Goal: Book appointment/travel/reservation

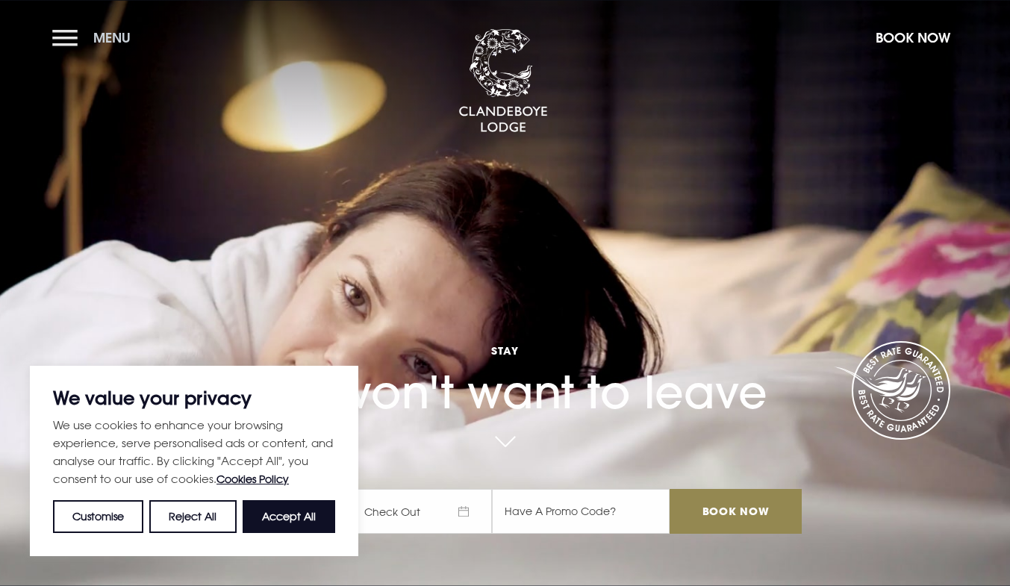
click at [57, 37] on button "Menu" at bounding box center [95, 38] width 86 height 32
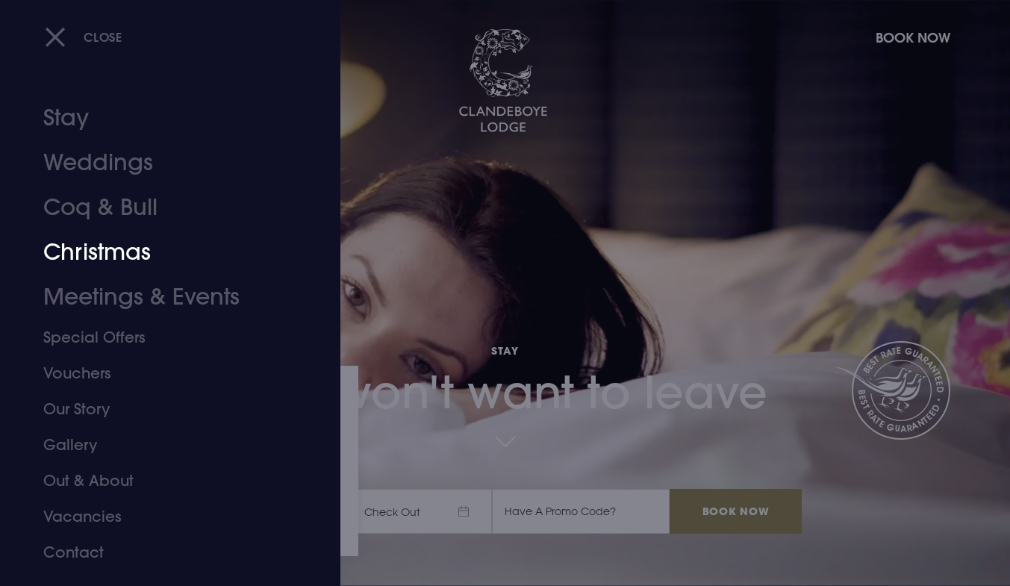
click at [122, 248] on link "Christmas" at bounding box center [161, 252] width 236 height 45
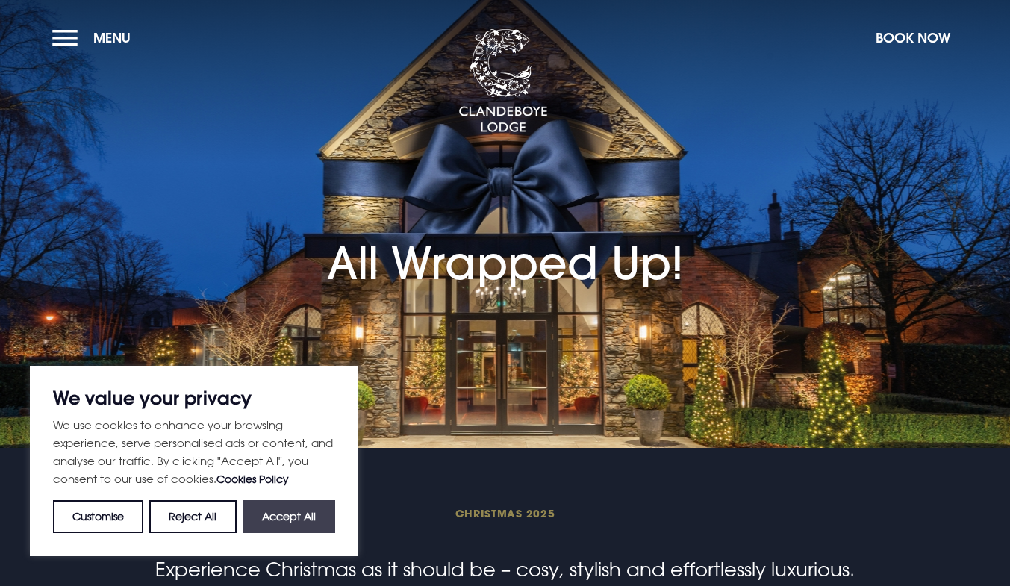
click at [290, 506] on button "Accept All" at bounding box center [289, 516] width 93 height 33
checkbox input "true"
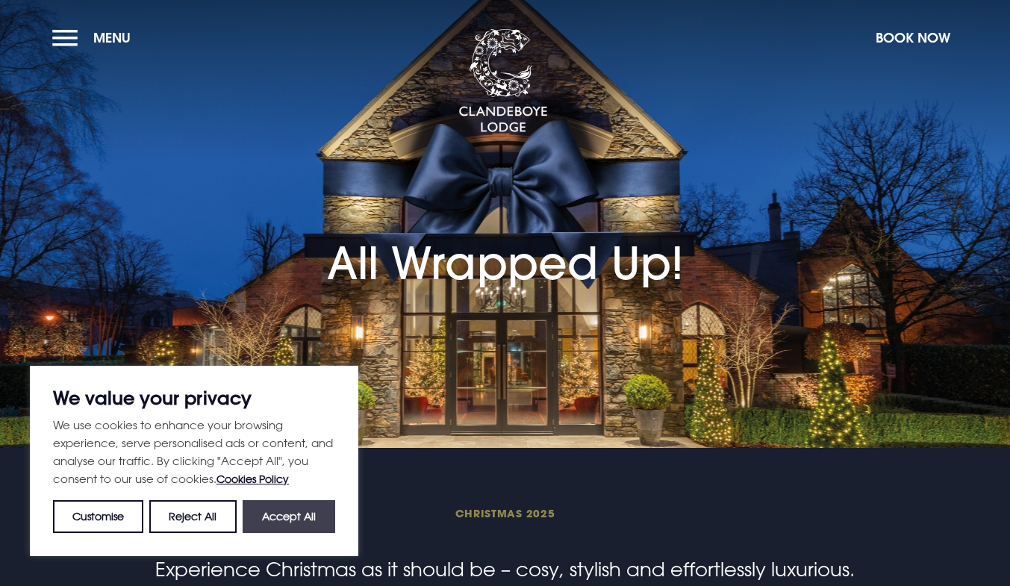
checkbox input "true"
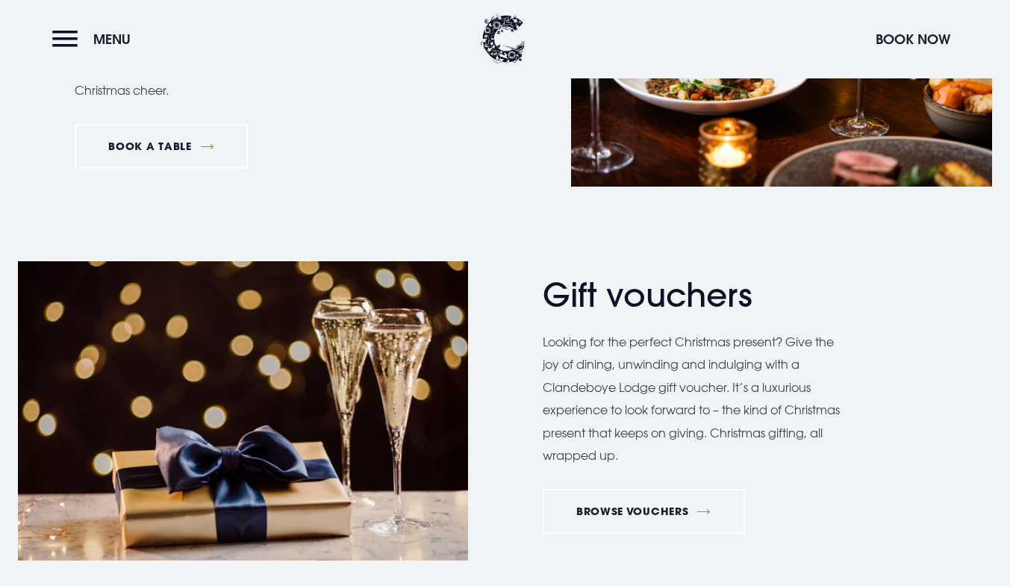
scroll to position [991, 0]
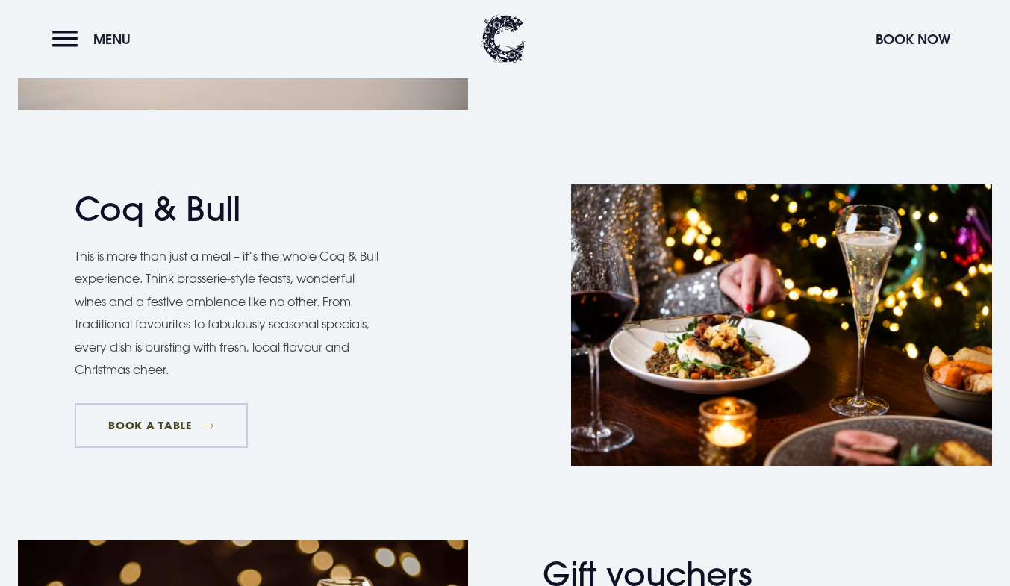
click at [157, 419] on link "BOOK A TABLE" at bounding box center [161, 425] width 173 height 45
